Goal: Find specific page/section: Find specific page/section

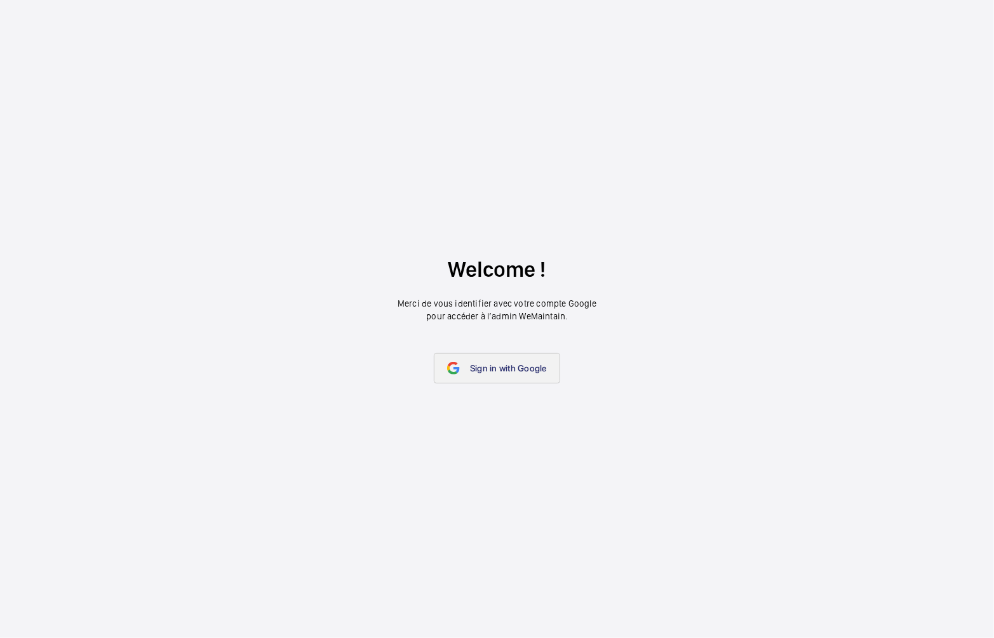
click at [462, 378] on link "Sign in with Google" at bounding box center [497, 368] width 126 height 30
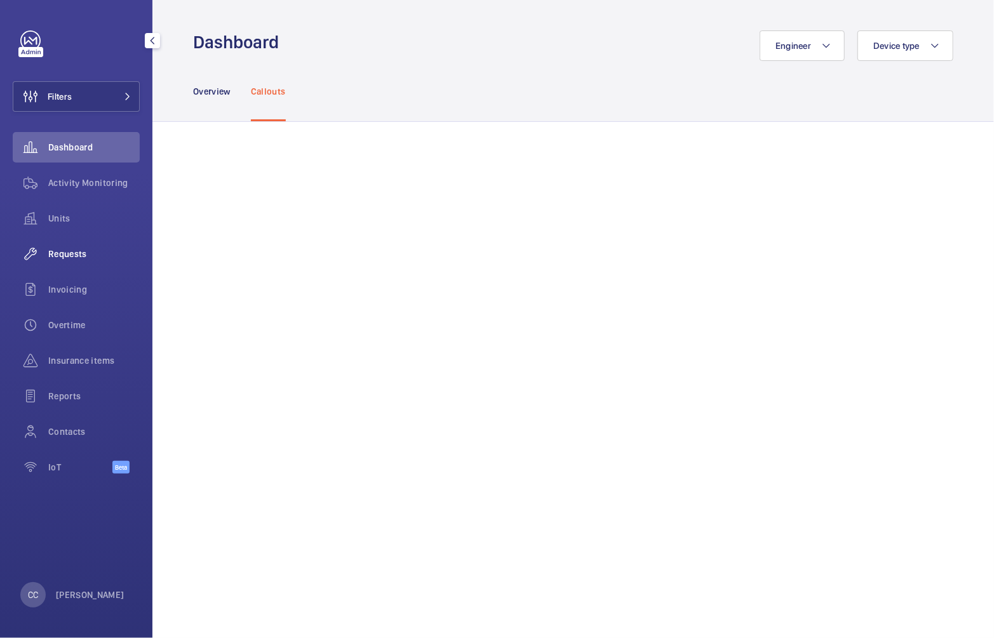
click at [93, 258] on span "Requests" at bounding box center [93, 254] width 91 height 13
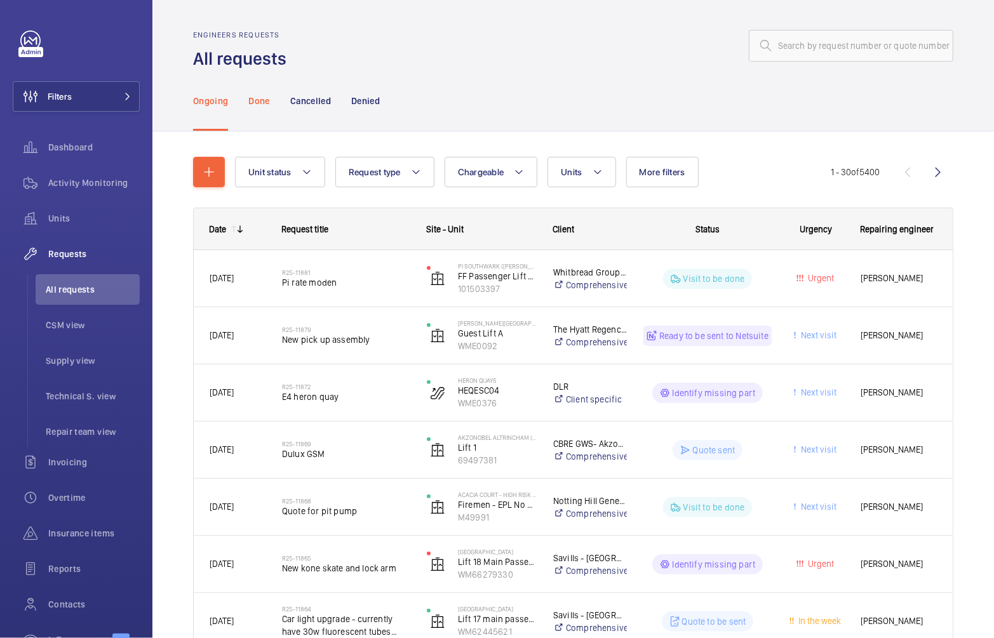
click at [254, 95] on p "Done" at bounding box center [258, 101] width 21 height 13
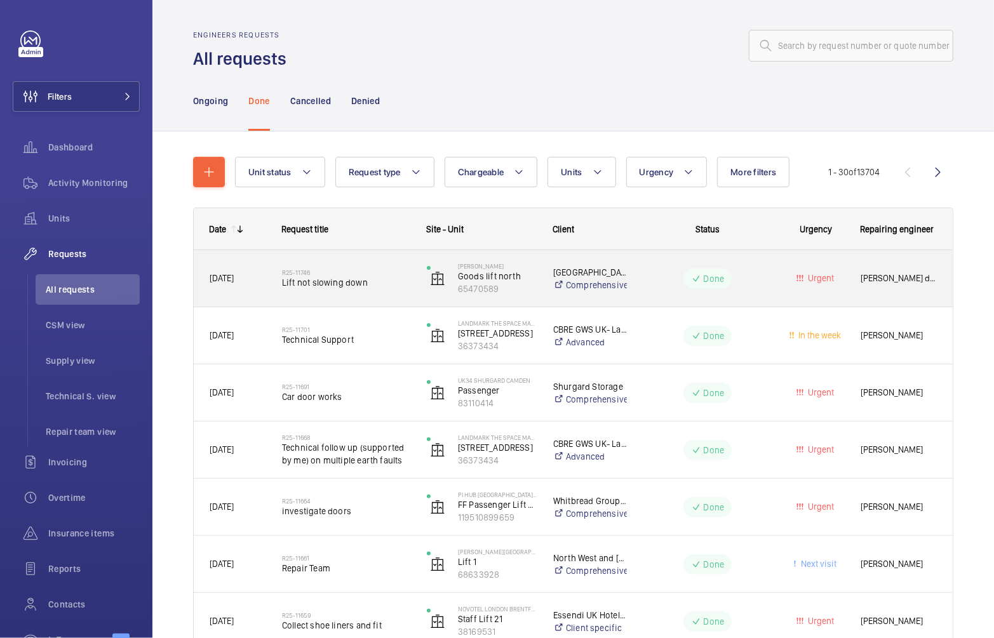
click at [358, 280] on span "Lift not slowing down" at bounding box center [346, 282] width 128 height 13
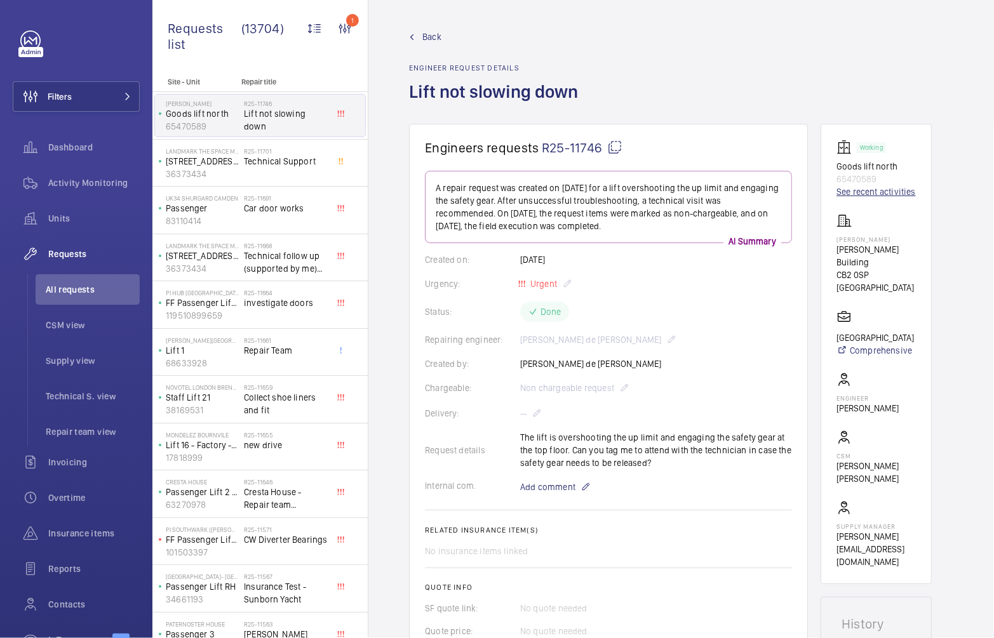
click at [855, 193] on link "See recent activities" at bounding box center [875, 191] width 79 height 13
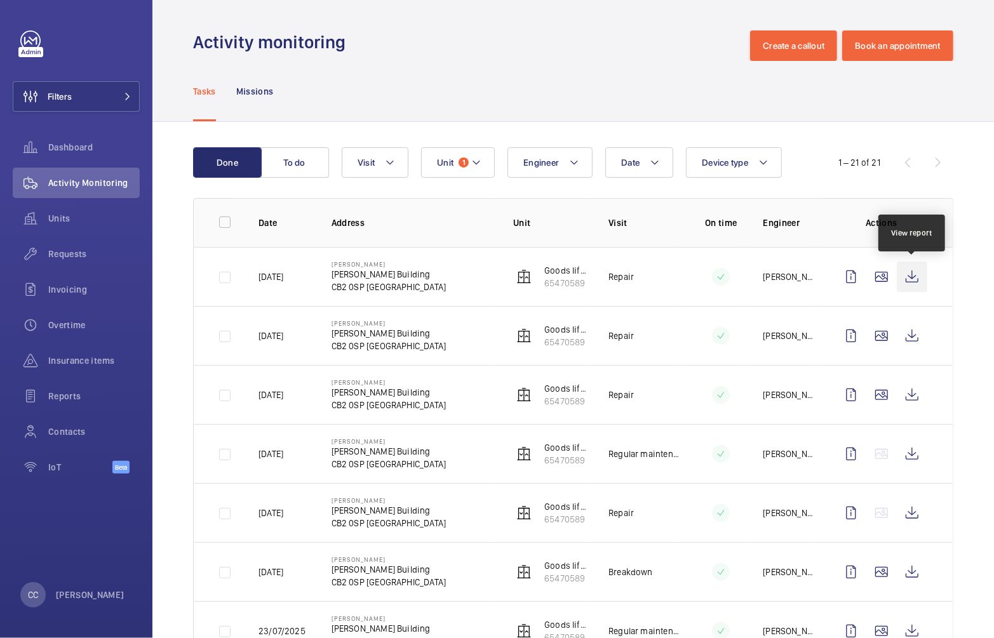
click at [911, 279] on wm-front-icon-button at bounding box center [912, 277] width 30 height 30
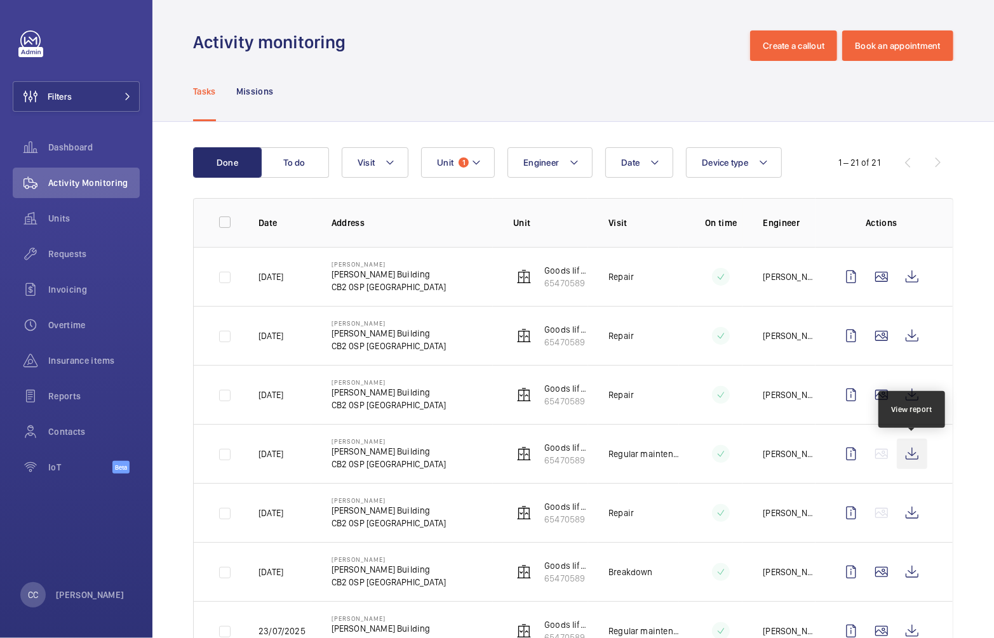
click at [912, 457] on wm-front-icon-button at bounding box center [912, 454] width 30 height 30
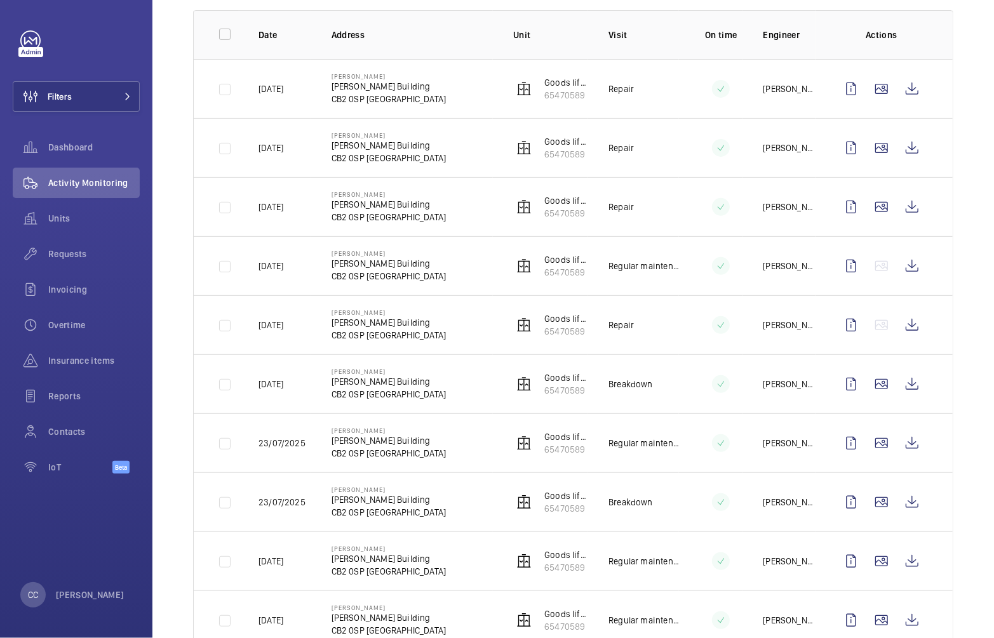
scroll to position [191, 0]
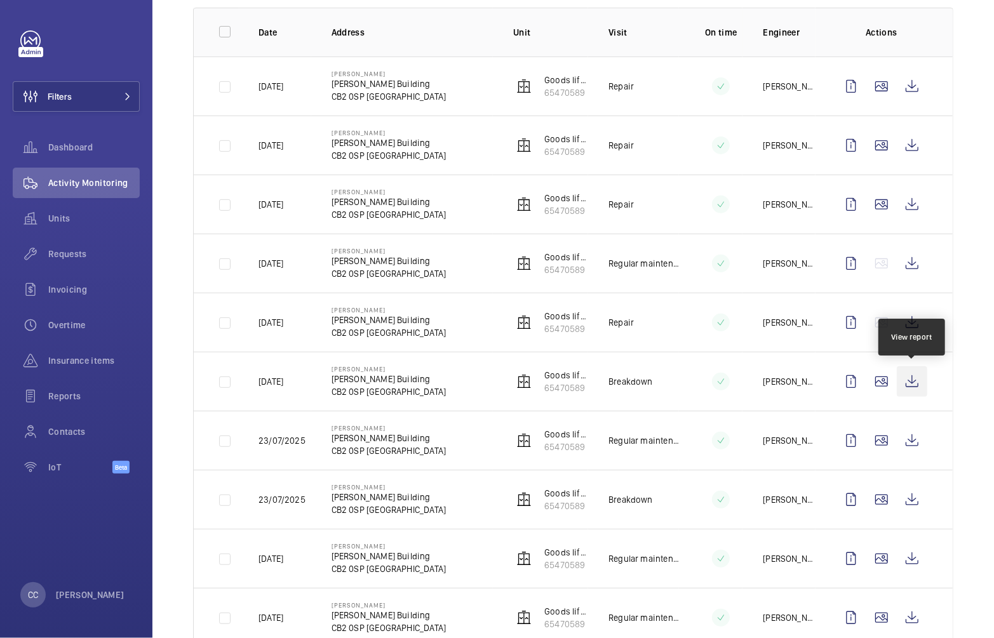
click at [909, 384] on wm-front-icon-button at bounding box center [912, 381] width 30 height 30
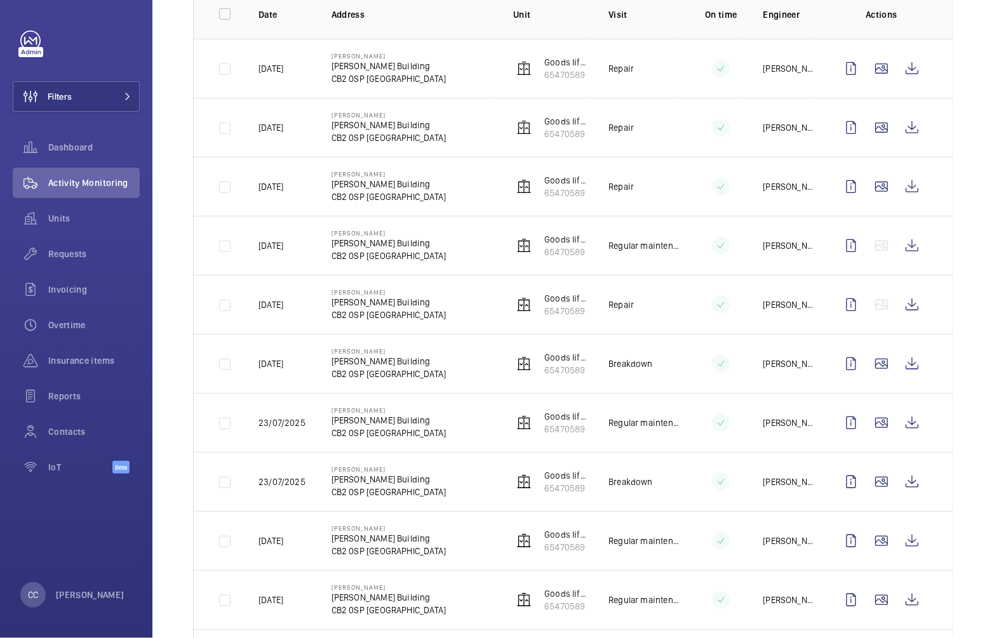
scroll to position [0, 0]
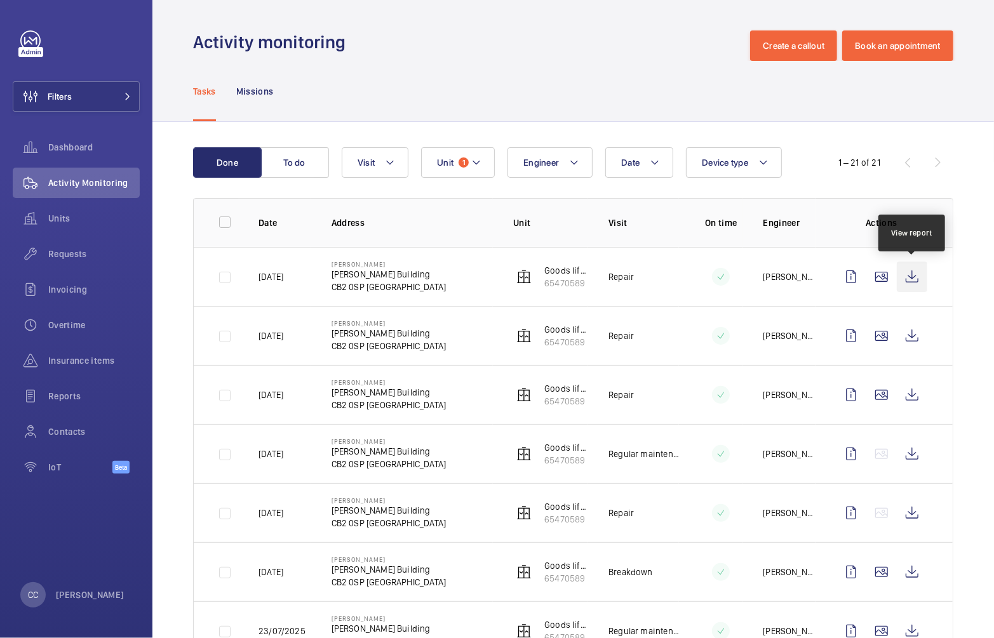
click at [917, 277] on wm-front-icon-button at bounding box center [912, 277] width 30 height 30
click at [937, 164] on div "1 – 21 of 21" at bounding box center [877, 162] width 152 height 15
click at [845, 271] on wm-front-icon-button at bounding box center [851, 277] width 30 height 30
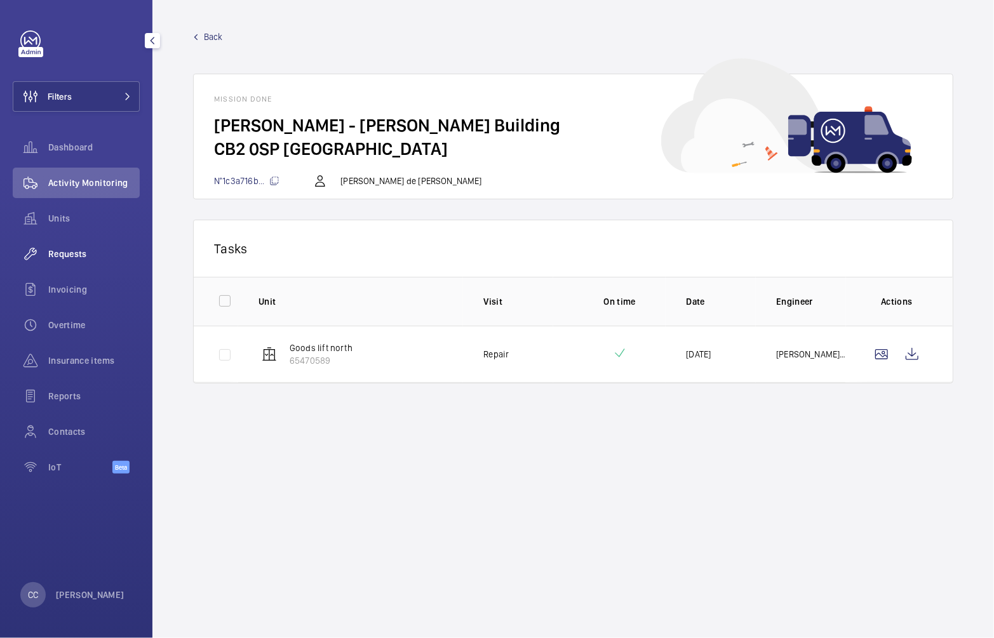
click at [70, 260] on div "Requests" at bounding box center [76, 254] width 127 height 30
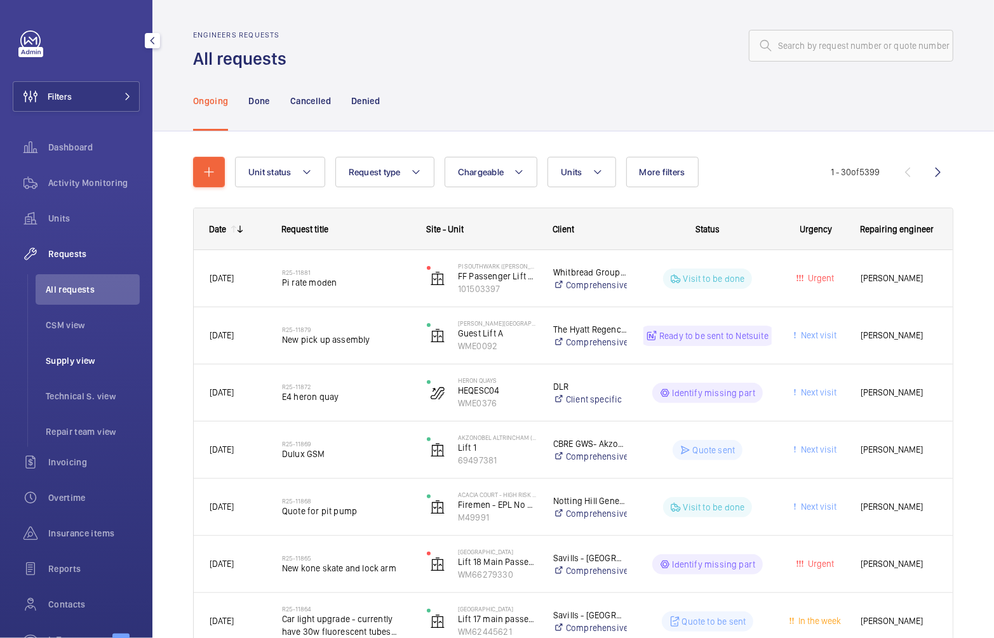
click at [67, 364] on span "Supply view" at bounding box center [93, 360] width 94 height 13
